Goal: Task Accomplishment & Management: Use online tool/utility

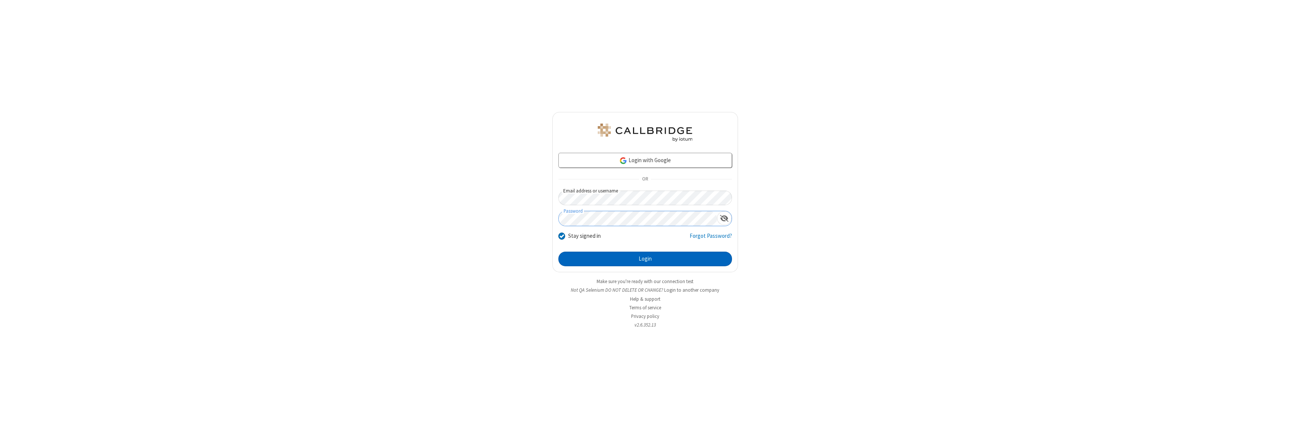
click at [645, 259] on button "Login" at bounding box center [645, 259] width 174 height 15
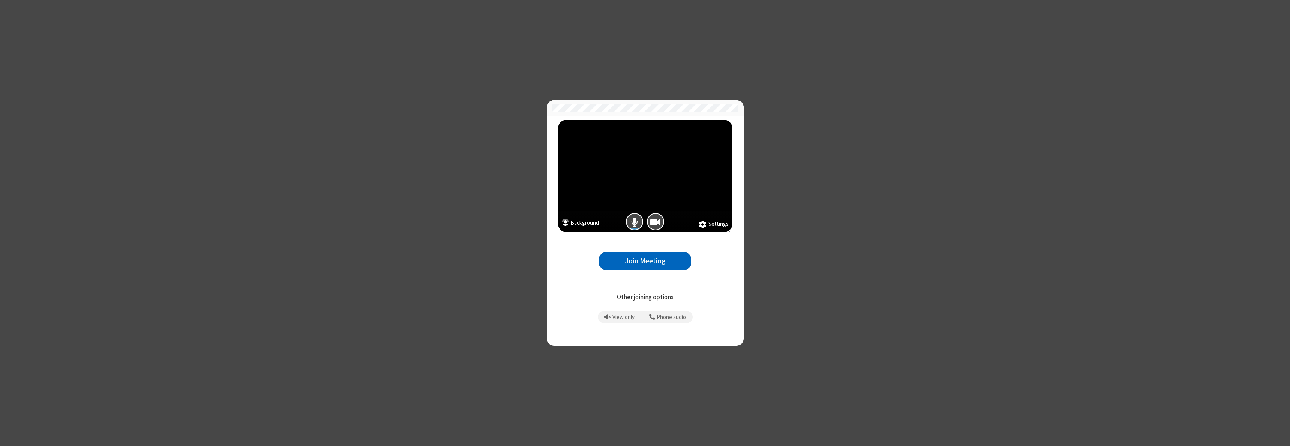
click at [645, 261] on button "Join Meeting" at bounding box center [645, 261] width 92 height 18
